Goal: Task Accomplishment & Management: Use online tool/utility

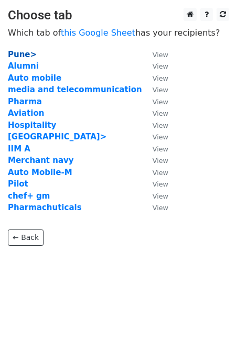
click at [19, 56] on strong "Pune>" at bounding box center [22, 54] width 29 height 9
